Goal: Information Seeking & Learning: Learn about a topic

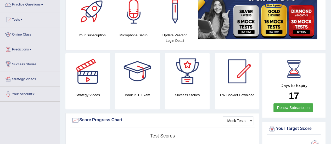
scroll to position [41, 0]
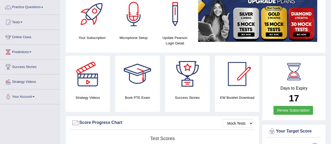
click at [28, 37] on link "Online Class" at bounding box center [30, 36] width 60 height 13
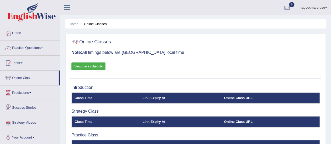
click at [20, 122] on link "Strategy Videos" at bounding box center [30, 121] width 60 height 13
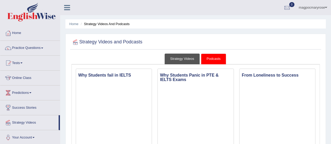
click at [179, 60] on link "Strategy Videos" at bounding box center [182, 59] width 35 height 11
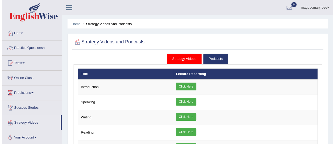
scroll to position [66, 0]
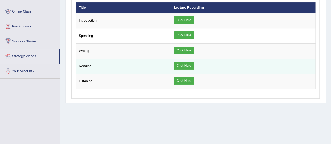
click at [181, 65] on link "Click Here" at bounding box center [184, 66] width 20 height 8
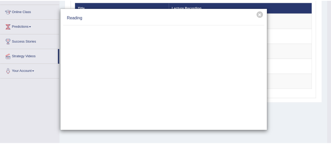
scroll to position [0, 0]
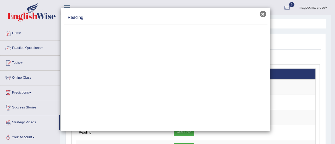
click at [263, 14] on button "×" at bounding box center [263, 14] width 7 height 7
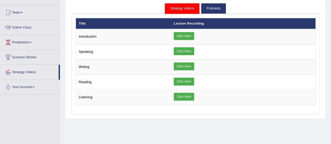
scroll to position [72, 0]
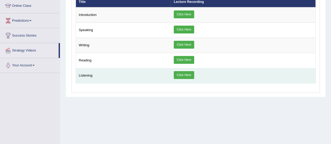
click at [184, 73] on link "Click Here" at bounding box center [184, 75] width 20 height 8
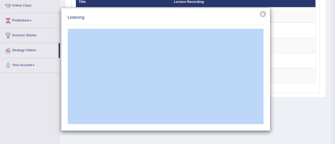
drag, startPoint x: 202, startPoint y: 13, endPoint x: 283, endPoint y: 48, distance: 88.3
click at [283, 48] on div "× Listening" at bounding box center [167, 72] width 335 height 144
click at [282, 2] on div "× Listening" at bounding box center [167, 72] width 335 height 144
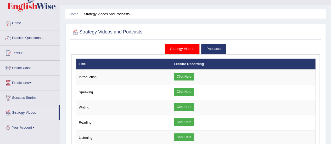
scroll to position [7, 0]
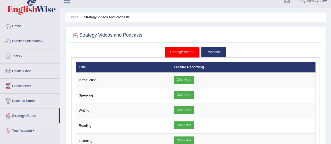
click at [186, 68] on th "Lecture Recording" at bounding box center [243, 67] width 144 height 11
click at [181, 52] on link "Strategy Videos" at bounding box center [182, 52] width 35 height 11
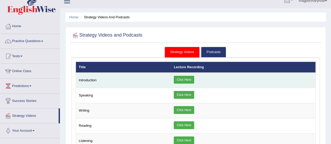
click at [238, 75] on td "Click Here" at bounding box center [243, 80] width 144 height 15
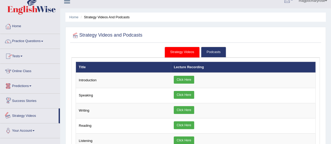
click at [25, 118] on link "Strategy Videos" at bounding box center [29, 115] width 58 height 13
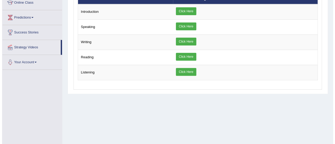
scroll to position [88, 0]
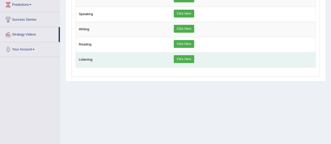
click at [186, 58] on link "Click Here" at bounding box center [184, 59] width 20 height 8
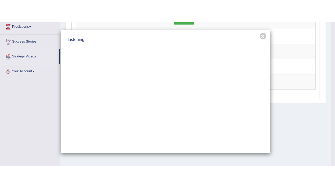
scroll to position [0, 0]
